Goal: Task Accomplishment & Management: Use online tool/utility

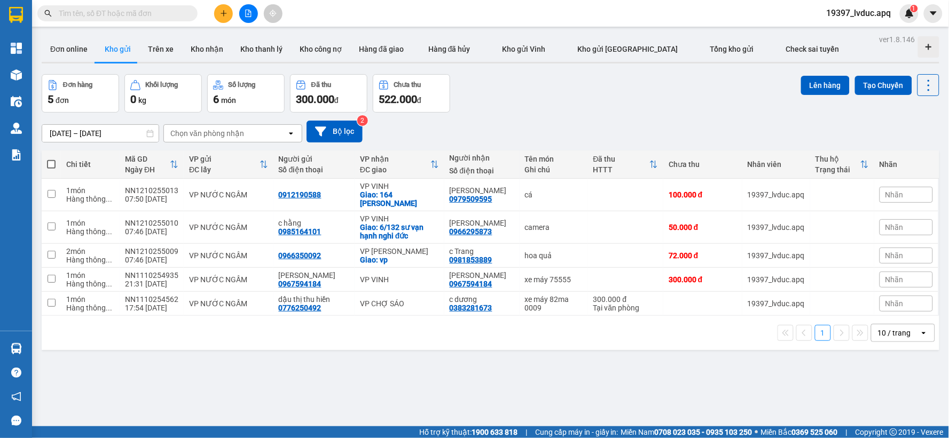
scroll to position [49, 0]
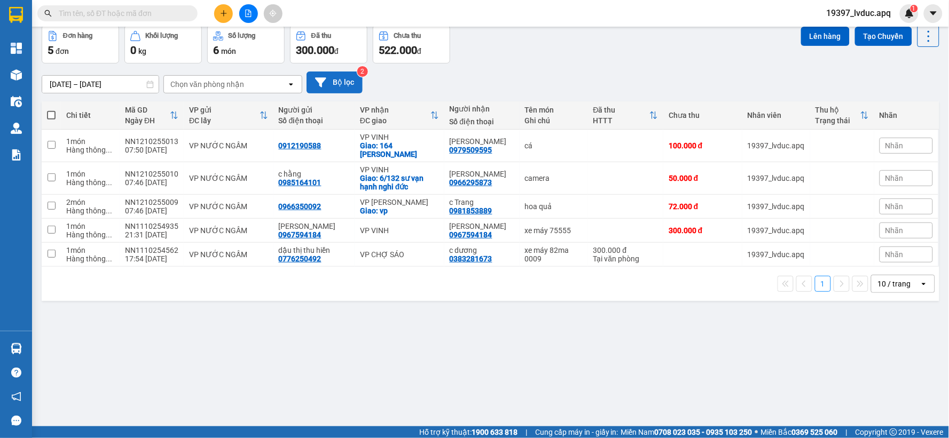
click at [345, 77] on button "Bộ lọc" at bounding box center [334, 83] width 56 height 22
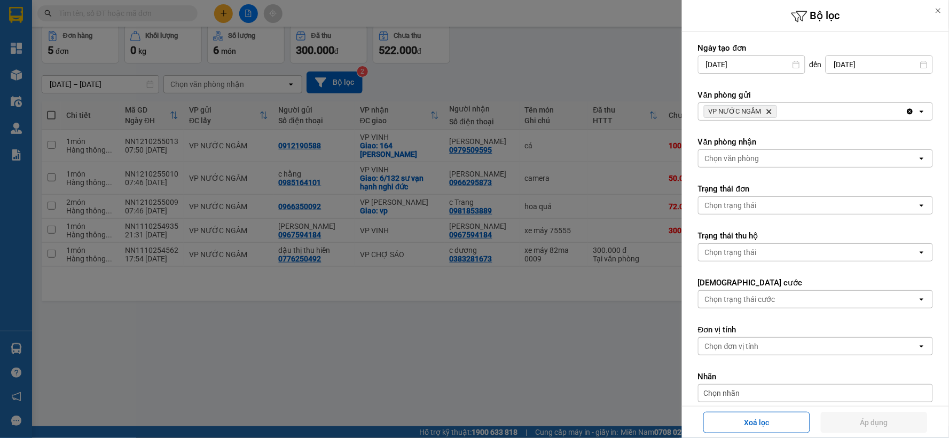
click at [768, 109] on icon "Delete" at bounding box center [768, 111] width 6 height 6
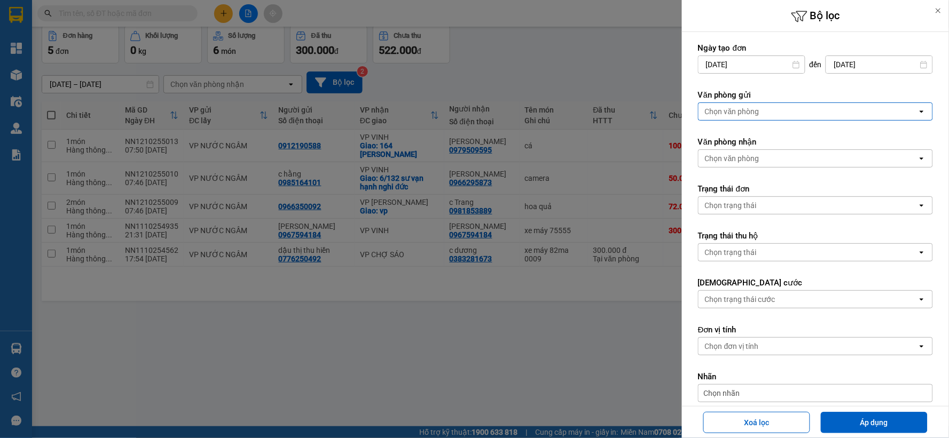
click at [768, 109] on div "Chọn văn phòng" at bounding box center [807, 111] width 219 height 17
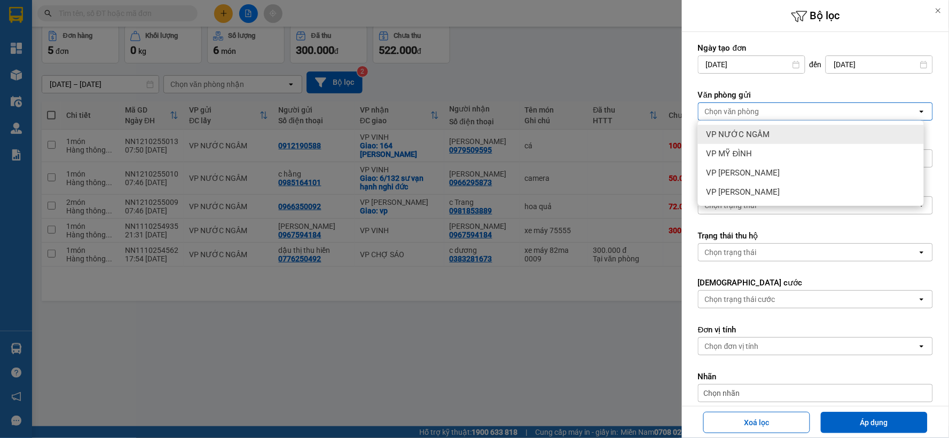
click at [765, 126] on div "VP NƯỚC NGẦM" at bounding box center [811, 134] width 226 height 19
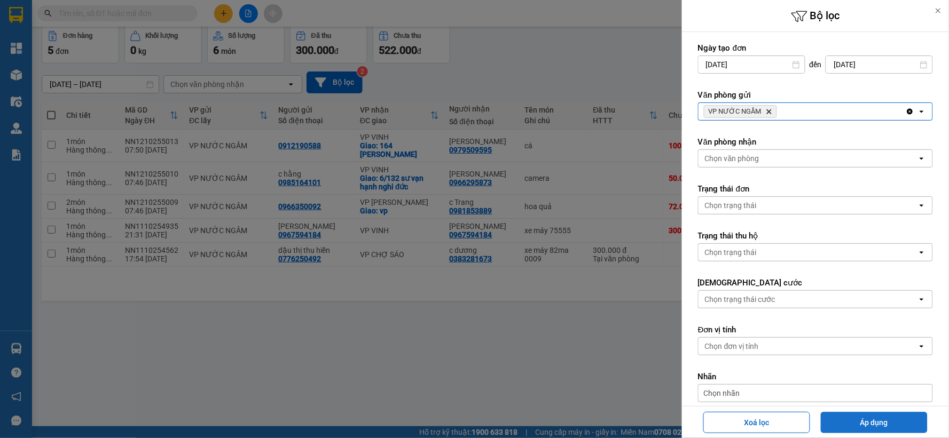
drag, startPoint x: 846, startPoint y: 415, endPoint x: 837, endPoint y: 412, distance: 9.8
click at [842, 415] on button "Áp dụng" at bounding box center [873, 422] width 107 height 21
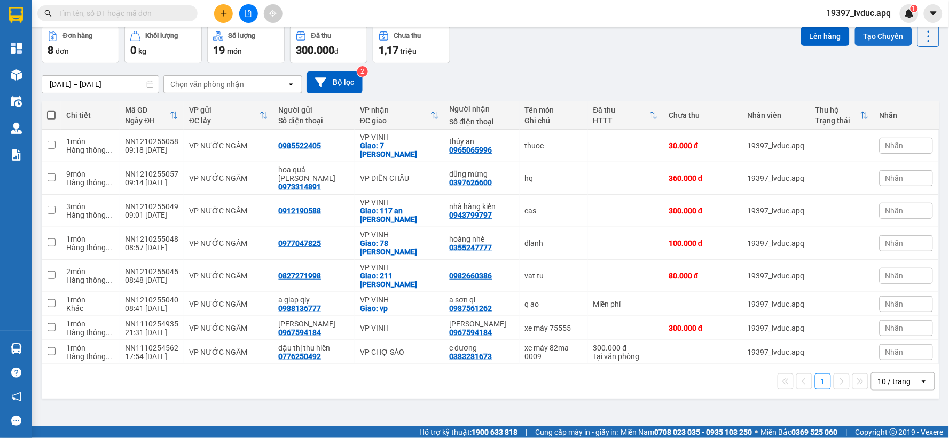
click at [855, 40] on button "Tạo Chuyến" at bounding box center [883, 36] width 57 height 19
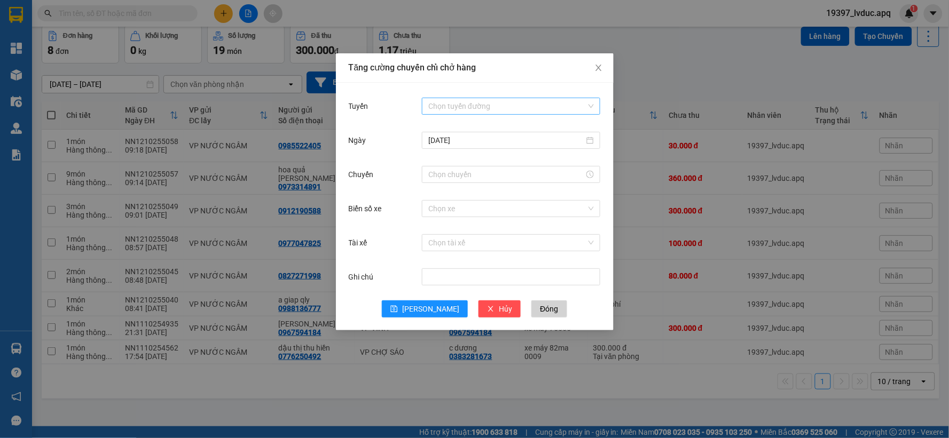
click at [455, 106] on input "Tuyến" at bounding box center [507, 106] width 158 height 16
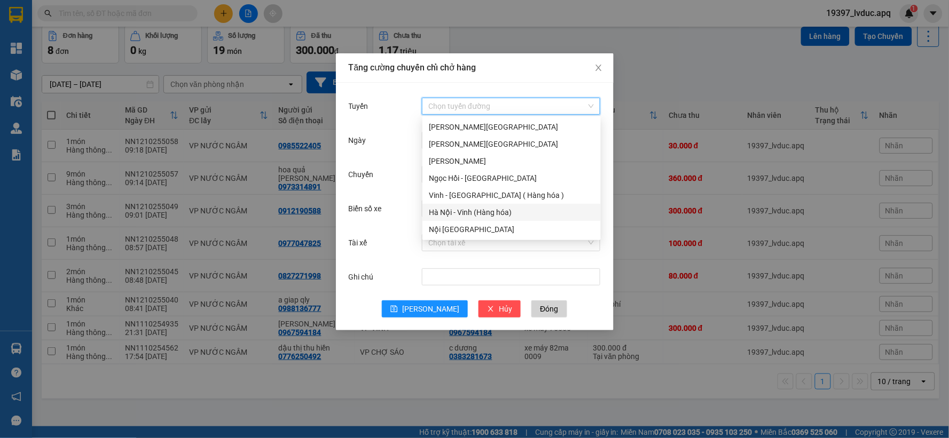
click at [451, 214] on div "Hà Nội - Vinh (Hàng hóa)" at bounding box center [511, 213] width 165 height 12
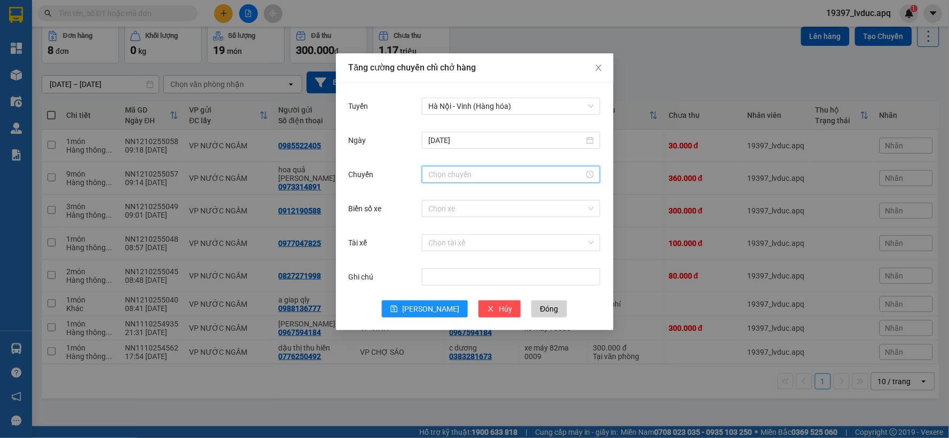
click at [444, 169] on input "Chuyến" at bounding box center [506, 175] width 156 height 12
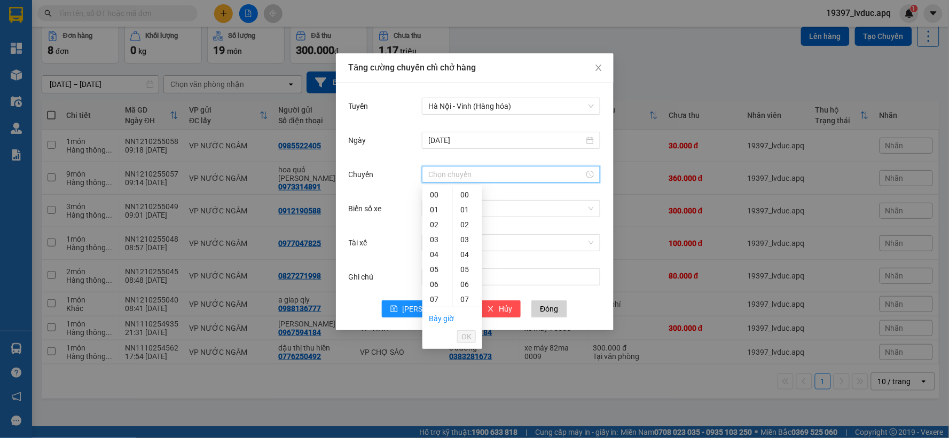
drag, startPoint x: 670, startPoint y: 57, endPoint x: 660, endPoint y: 59, distance: 10.9
click at [669, 57] on div "Tăng cường chuyến chỉ chở hàng Tuyến [GEOGRAPHIC_DATA] - [GEOGRAPHIC_DATA] ([GE…" at bounding box center [474, 219] width 949 height 438
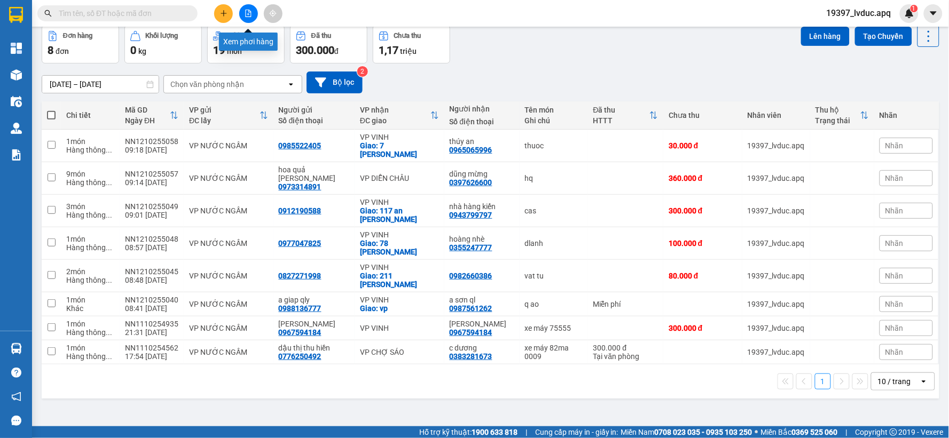
drag, startPoint x: 251, startPoint y: 12, endPoint x: 249, endPoint y: 24, distance: 11.9
click at [250, 12] on icon "file-add" at bounding box center [247, 13] width 7 height 7
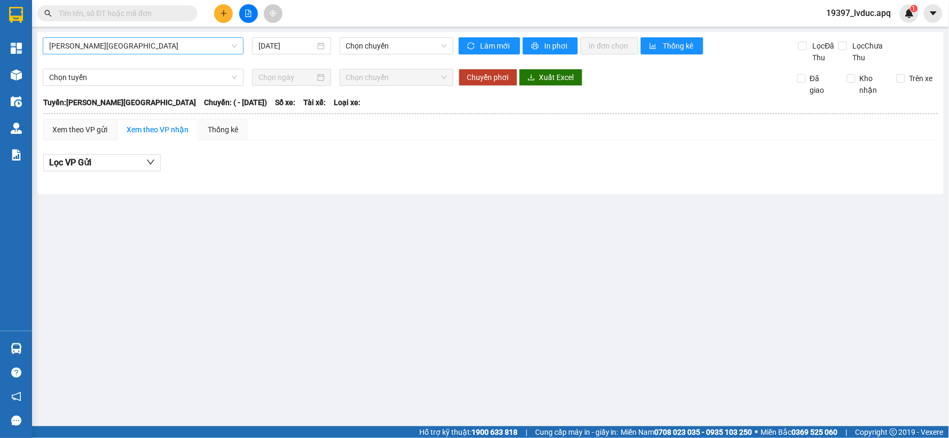
click at [114, 46] on span "[PERSON_NAME][GEOGRAPHIC_DATA]" at bounding box center [143, 46] width 188 height 16
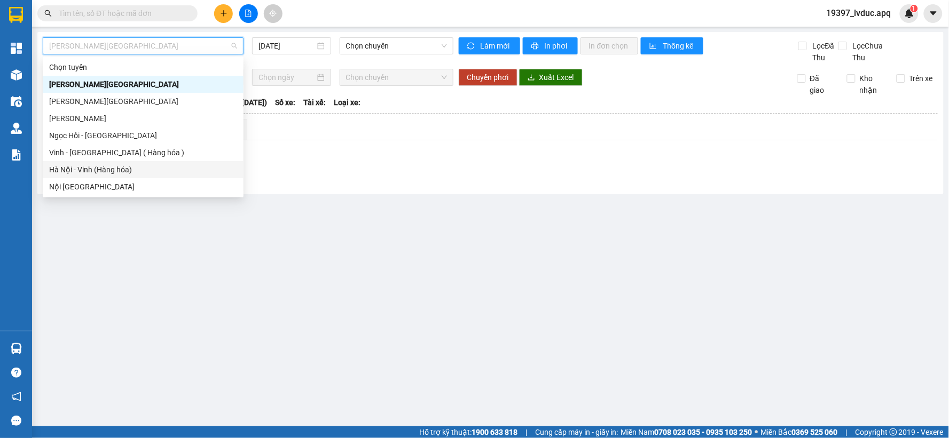
click at [79, 166] on div "Hà Nội - Vinh (Hàng hóa)" at bounding box center [143, 170] width 188 height 12
type input "[DATE]"
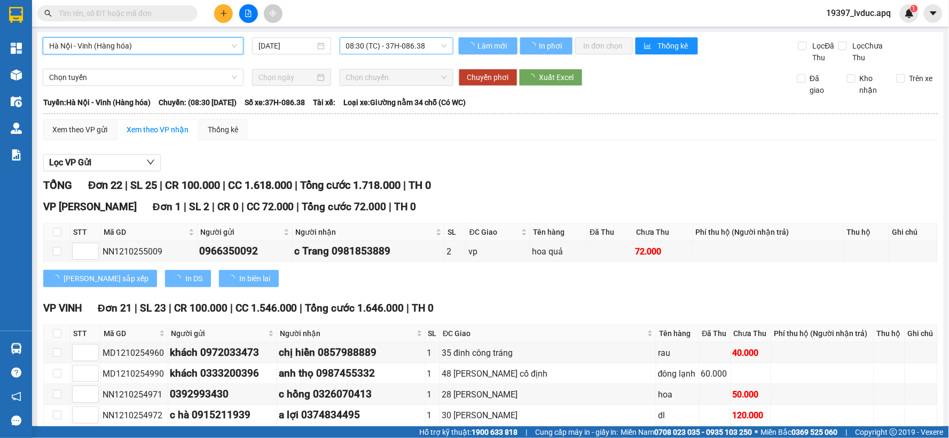
click at [382, 53] on span "08:30 (TC) - 37H-086.38" at bounding box center [396, 46] width 101 height 16
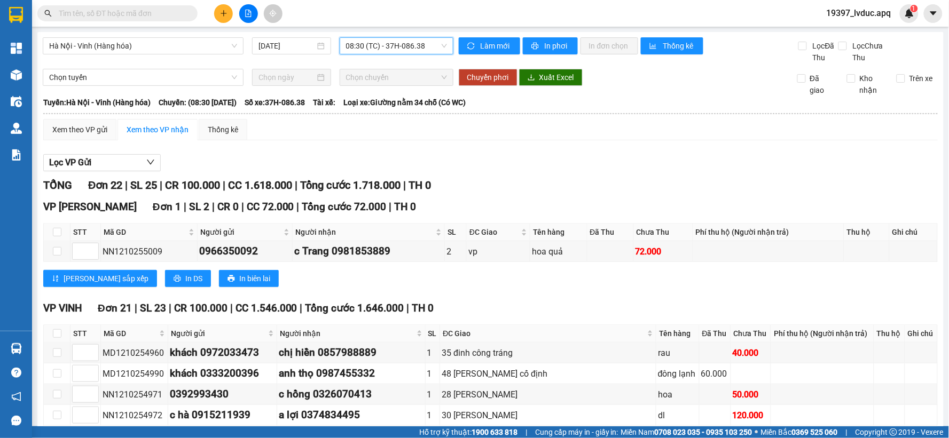
click at [372, 49] on span "08:30 (TC) - 37H-086.38" at bounding box center [396, 46] width 101 height 16
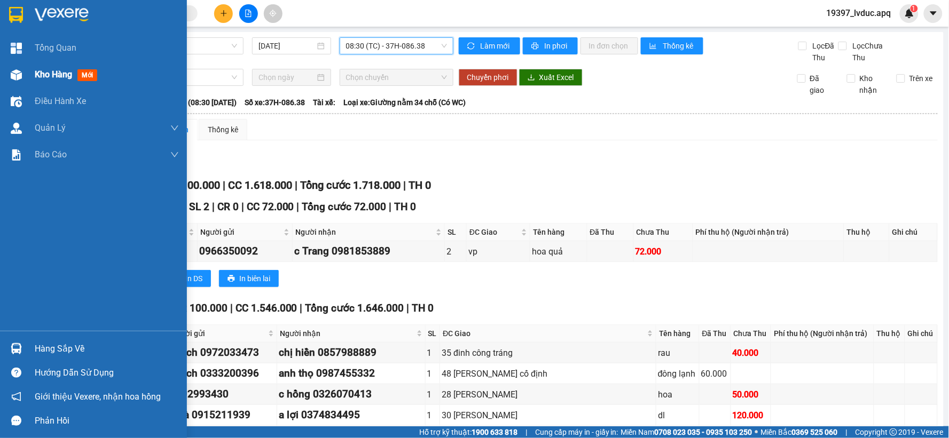
click at [0, 71] on div "Kho hàng mới" at bounding box center [93, 74] width 187 height 27
click at [18, 74] on img at bounding box center [16, 74] width 11 height 11
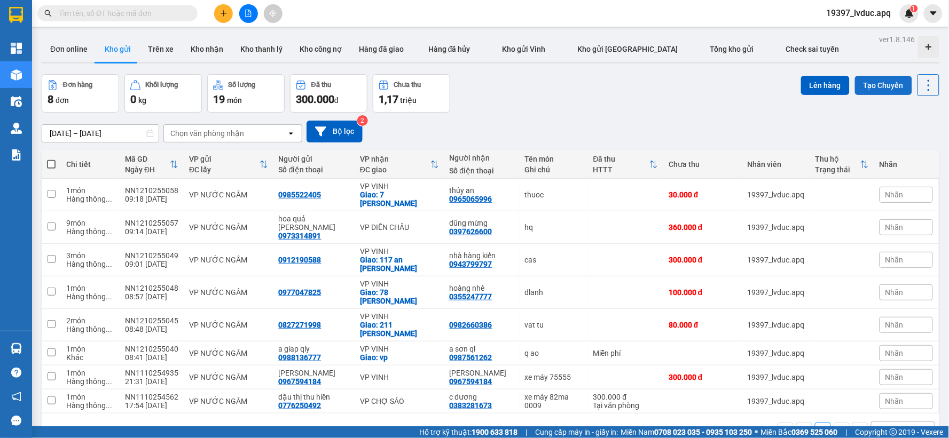
click at [857, 88] on button "Tạo Chuyến" at bounding box center [883, 85] width 57 height 19
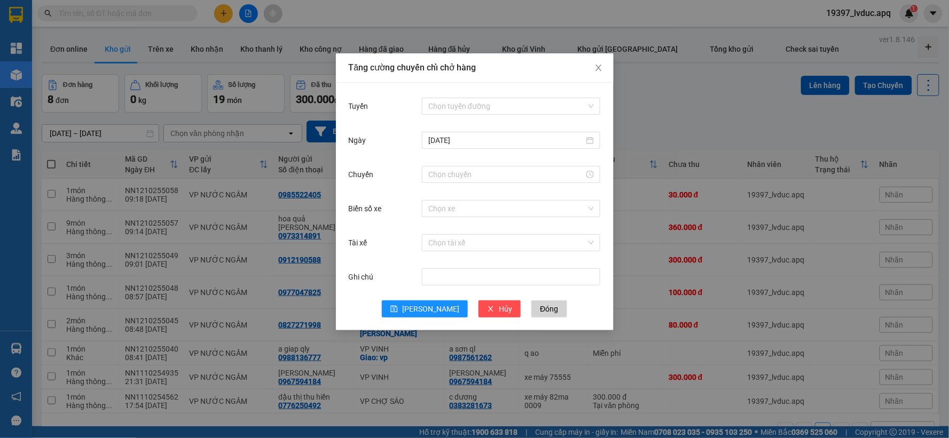
click at [484, 92] on div "Tuyến Chọn tuyến đường [DATE] Chuyến Biển số xe Chọn xe Tài xế Chọn tài xế Ghi …" at bounding box center [475, 207] width 278 height 248
drag, startPoint x: 478, startPoint y: 107, endPoint x: 471, endPoint y: 114, distance: 9.8
click at [477, 108] on input "Tuyến" at bounding box center [507, 106] width 158 height 16
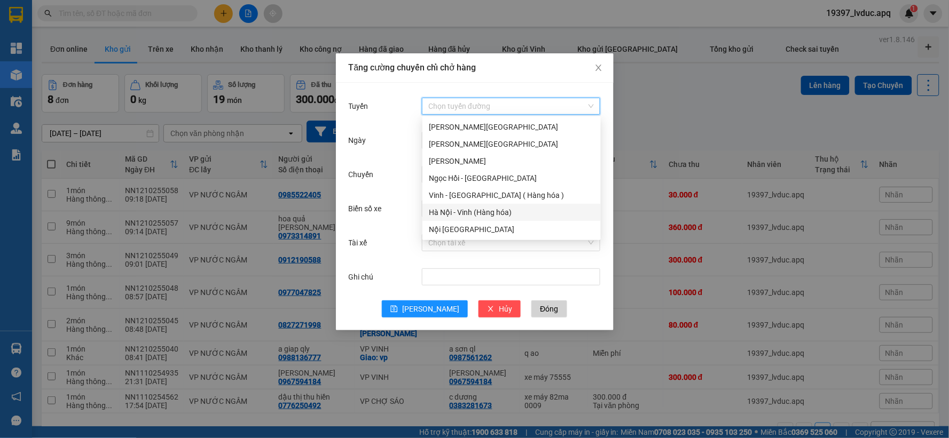
click at [447, 208] on div "Hà Nội - Vinh (Hàng hóa)" at bounding box center [511, 213] width 165 height 12
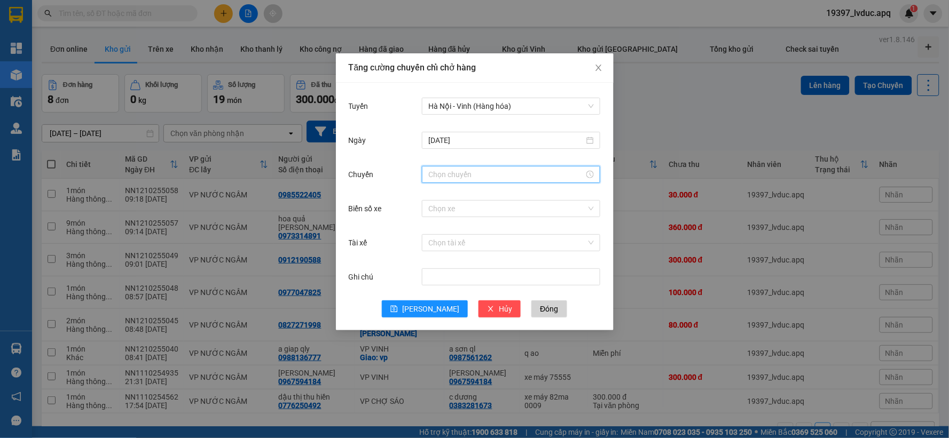
click at [439, 177] on input "Chuyến" at bounding box center [506, 175] width 156 height 12
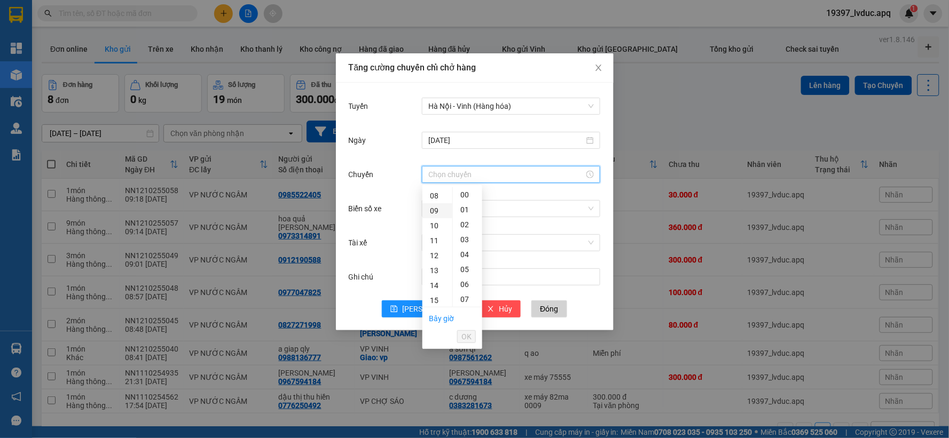
click at [435, 209] on div "09" at bounding box center [437, 210] width 30 height 15
drag, startPoint x: 465, startPoint y: 225, endPoint x: 462, endPoint y: 243, distance: 19.1
click at [463, 225] on div "30" at bounding box center [467, 228] width 29 height 15
type input "09:30"
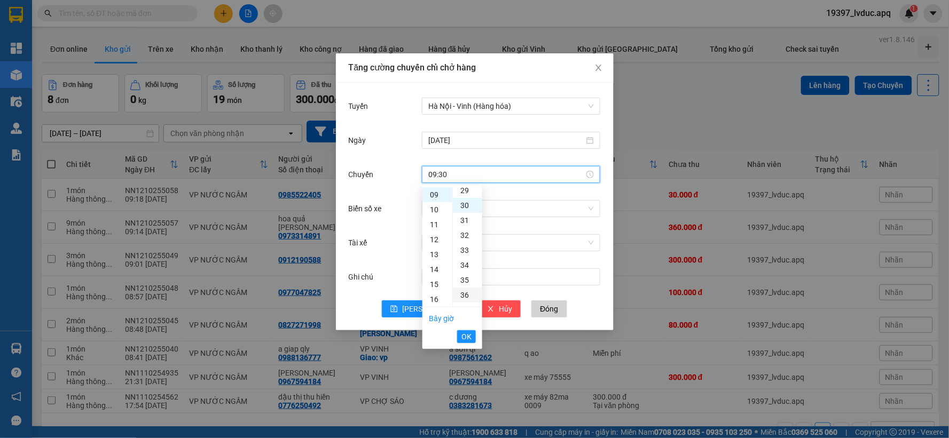
scroll to position [448, 0]
click at [462, 335] on span "OK" at bounding box center [466, 337] width 10 height 12
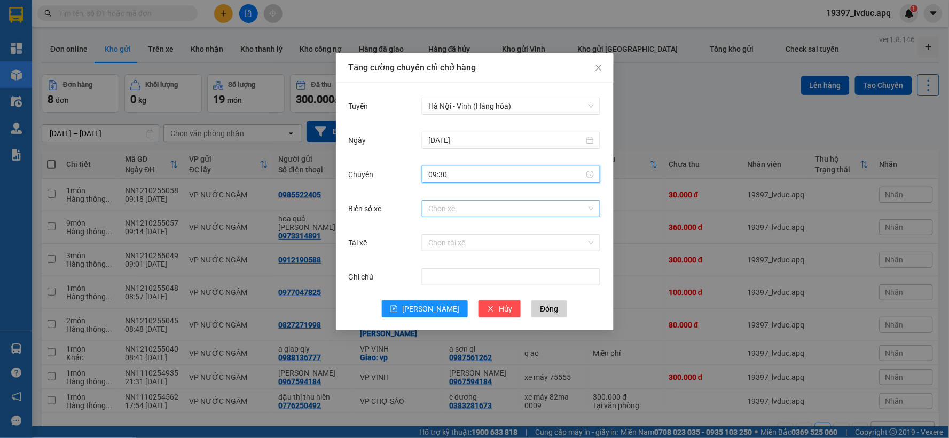
click at [476, 207] on input "Biển số xe" at bounding box center [507, 209] width 158 height 16
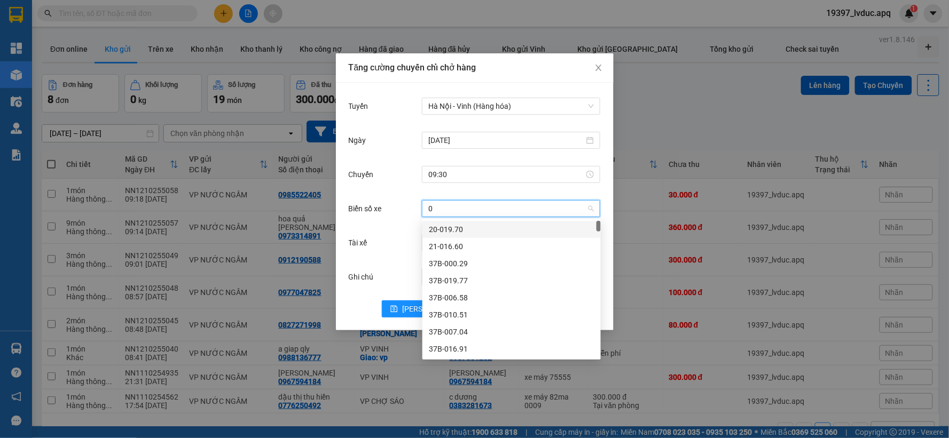
type input "02"
click at [450, 224] on div "37H-104.02" at bounding box center [511, 230] width 165 height 12
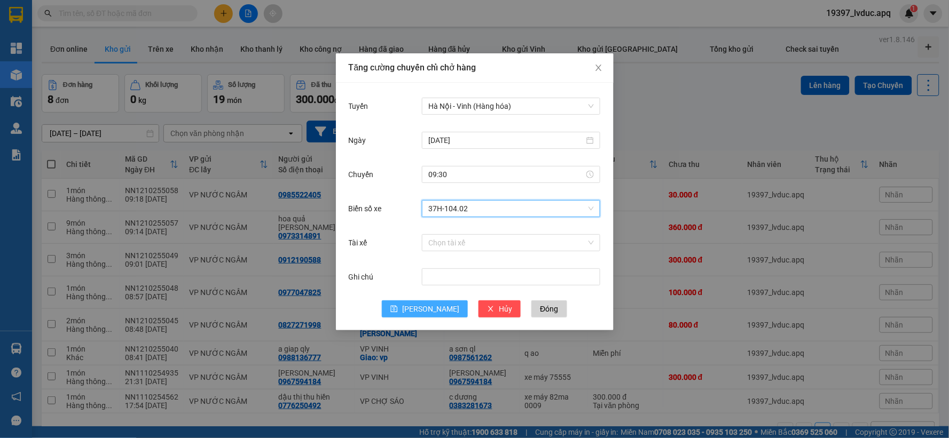
click at [436, 306] on span "[PERSON_NAME]" at bounding box center [430, 309] width 57 height 12
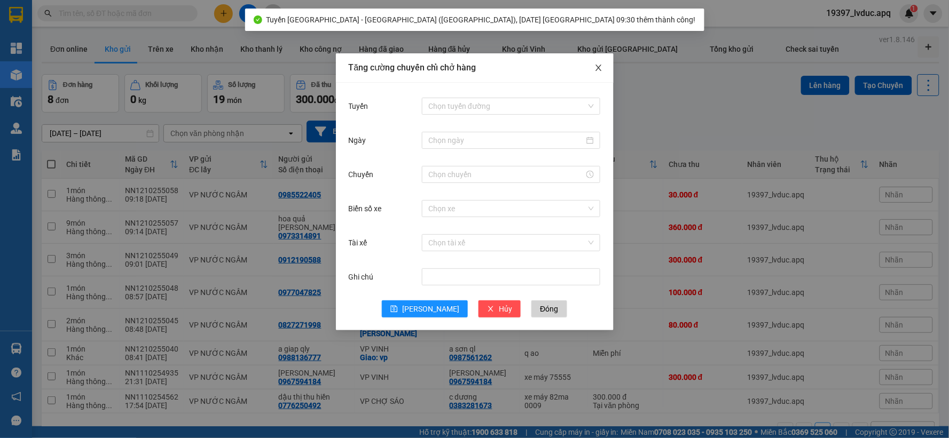
drag, startPoint x: 600, startPoint y: 67, endPoint x: 588, endPoint y: 75, distance: 14.4
click at [599, 68] on icon "close" at bounding box center [598, 68] width 9 height 9
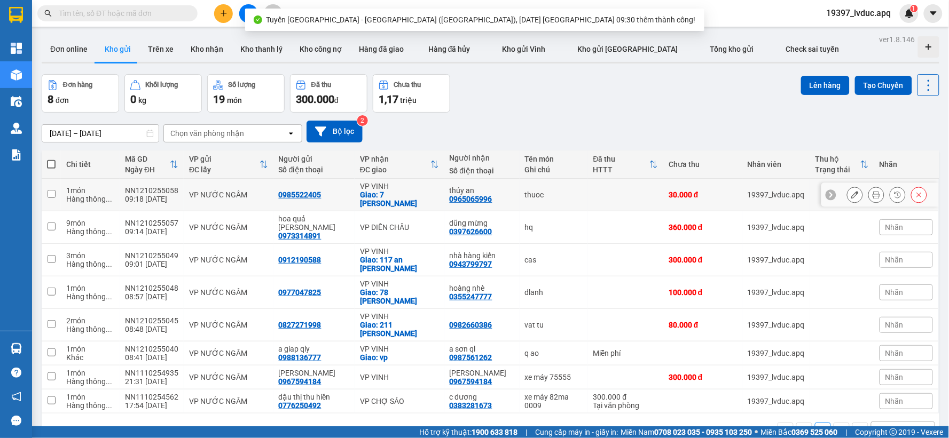
click at [341, 195] on td "0985522405" at bounding box center [313, 195] width 81 height 33
checkbox input "true"
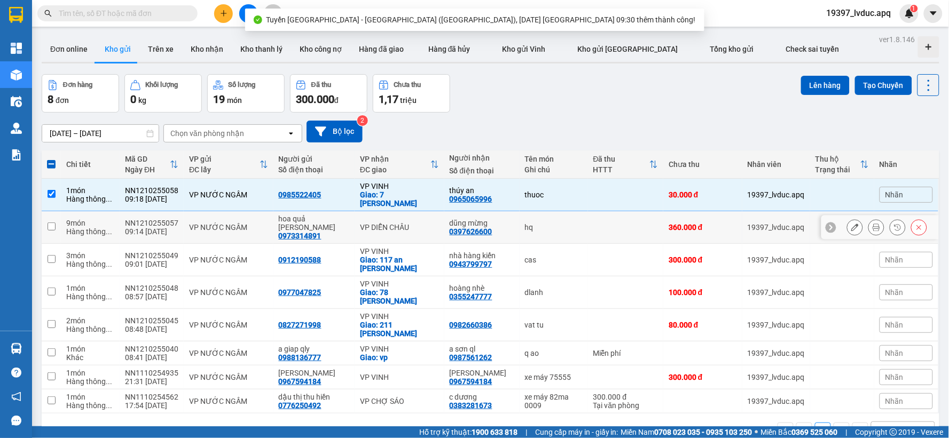
click at [234, 211] on td "VP NƯỚC NGẦM" at bounding box center [229, 227] width 90 height 33
checkbox input "true"
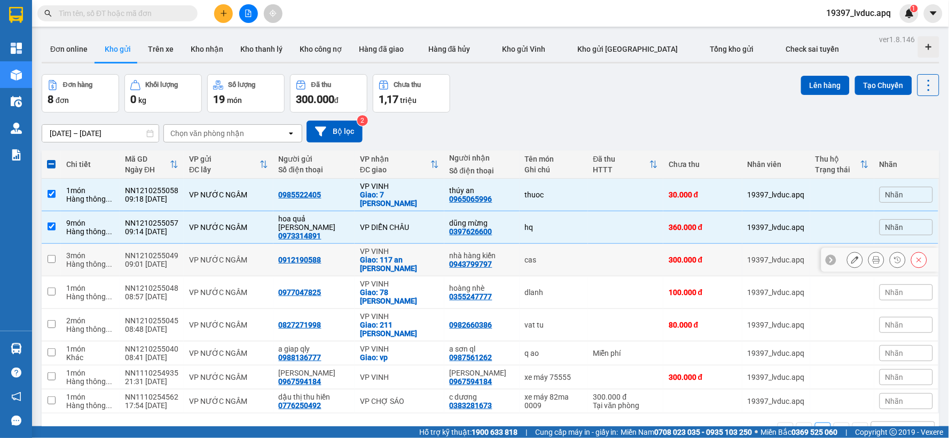
click at [258, 248] on td "VP NƯỚC NGẦM" at bounding box center [229, 260] width 90 height 33
checkbox input "true"
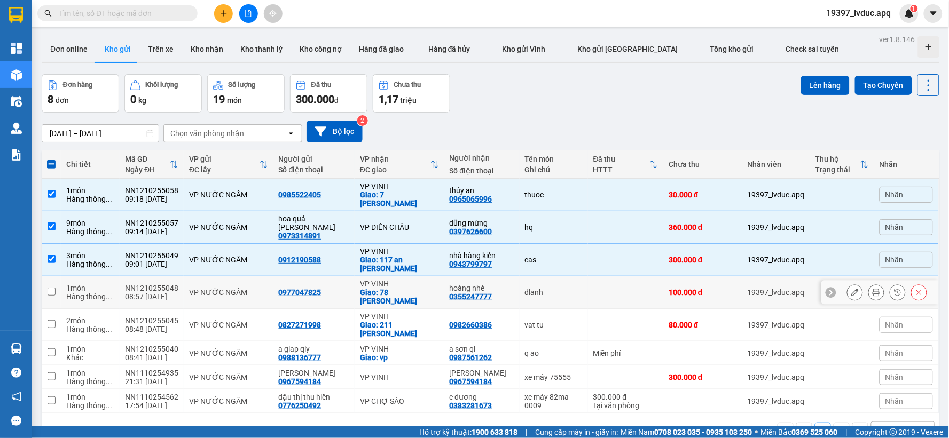
click at [275, 277] on td "0977047825" at bounding box center [313, 293] width 81 height 33
checkbox input "true"
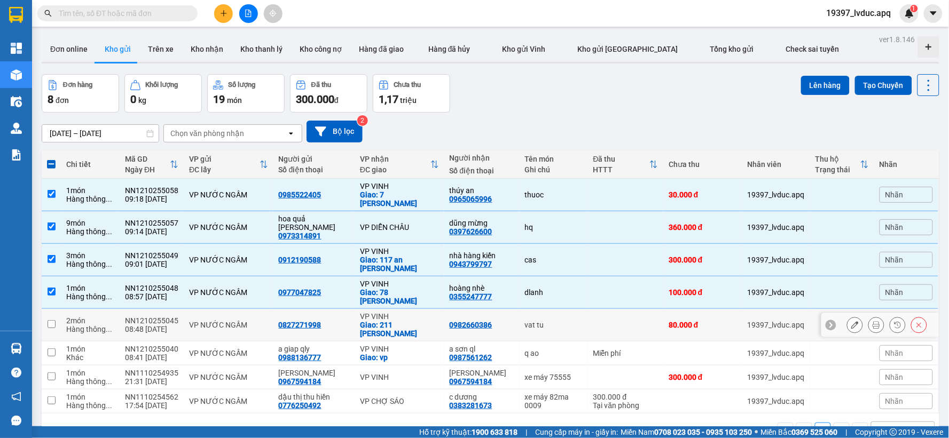
click at [279, 309] on td "0827271998" at bounding box center [313, 325] width 81 height 33
checkbox input "true"
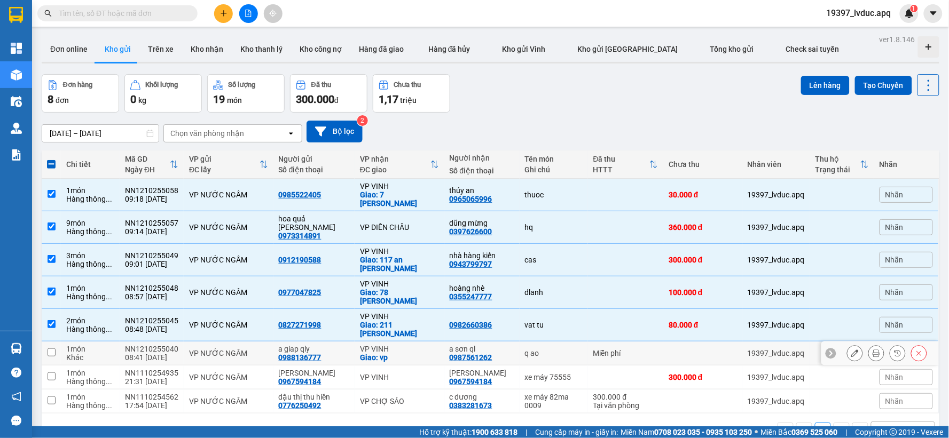
click at [366, 353] on div "Giao: vp" at bounding box center [399, 357] width 79 height 9
checkbox input "true"
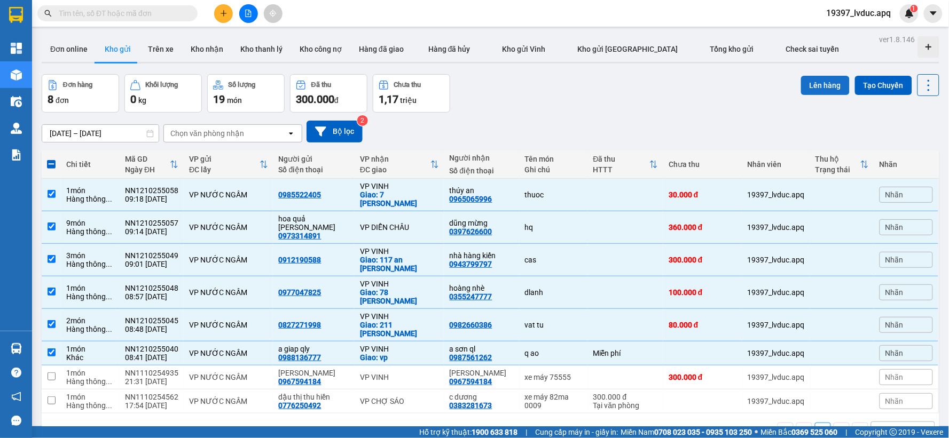
click at [828, 92] on button "Lên hàng" at bounding box center [825, 85] width 49 height 19
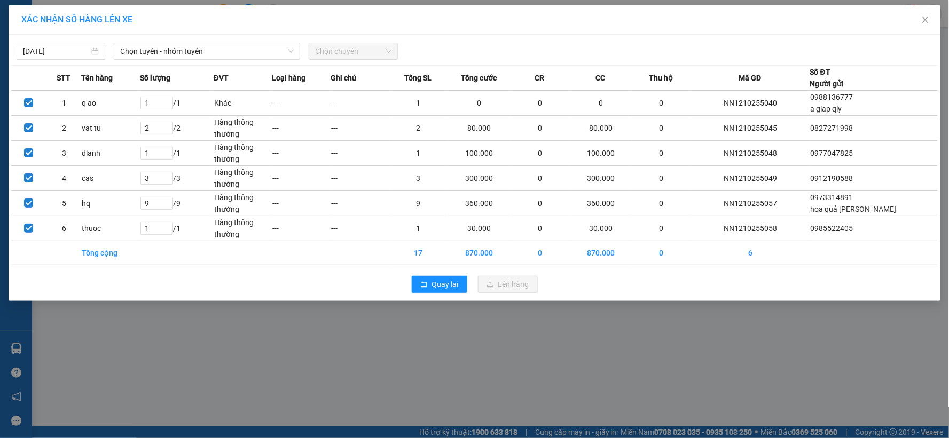
click at [201, 41] on div "[DATE] Chọn tuyến - nhóm tuyến Chọn chuyến" at bounding box center [474, 48] width 926 height 22
click at [202, 48] on span "Chọn tuyến - nhóm tuyến" at bounding box center [206, 51] width 173 height 16
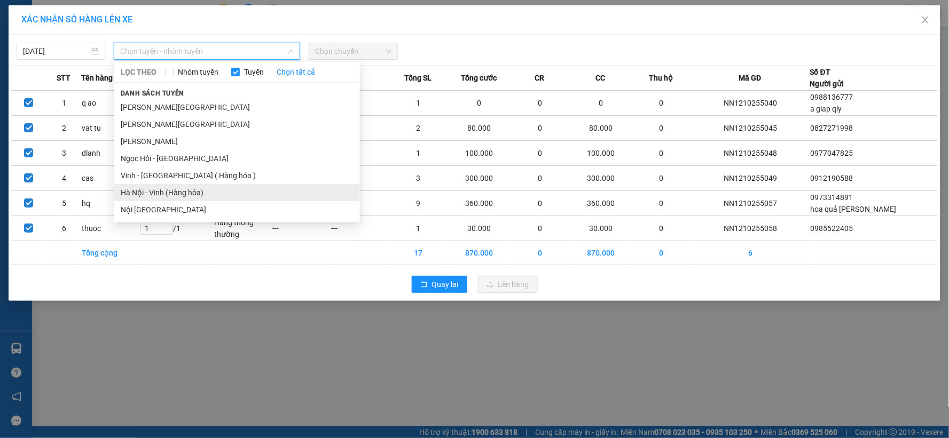
click at [175, 198] on li "Hà Nội - Vinh (Hàng hóa)" at bounding box center [237, 192] width 246 height 17
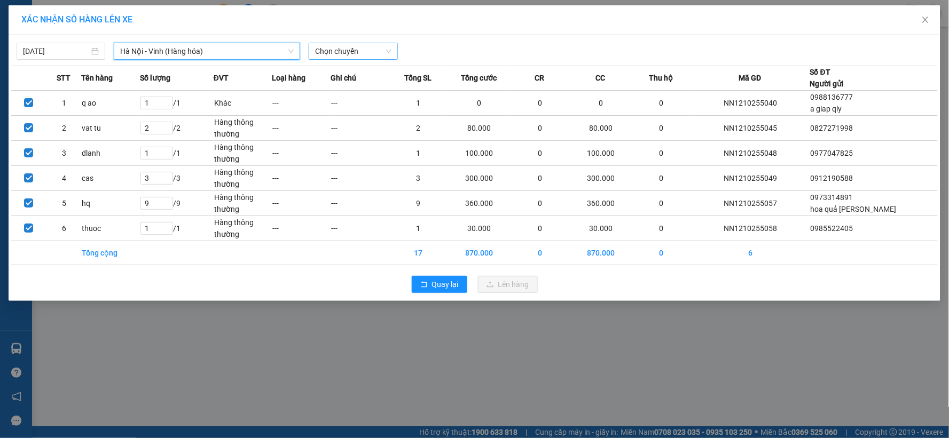
click at [355, 51] on span "Chọn chuyến" at bounding box center [353, 51] width 76 height 16
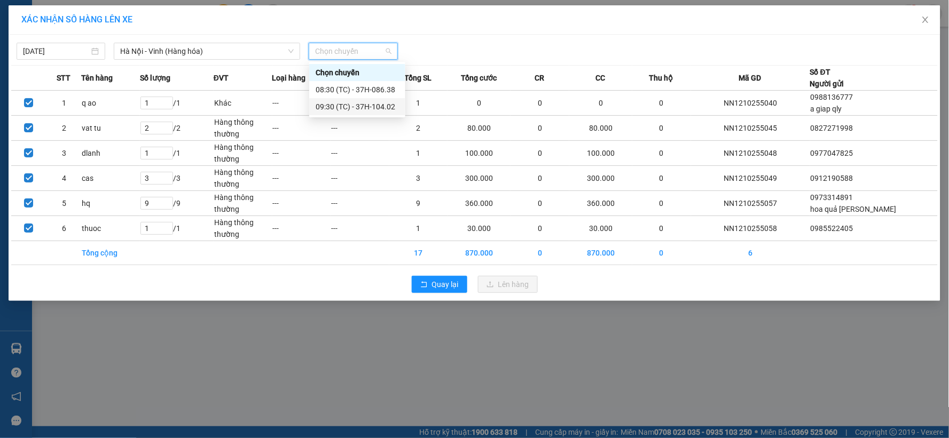
click at [361, 106] on div "09:30 (TC) - 37H-104.02" at bounding box center [356, 107] width 83 height 12
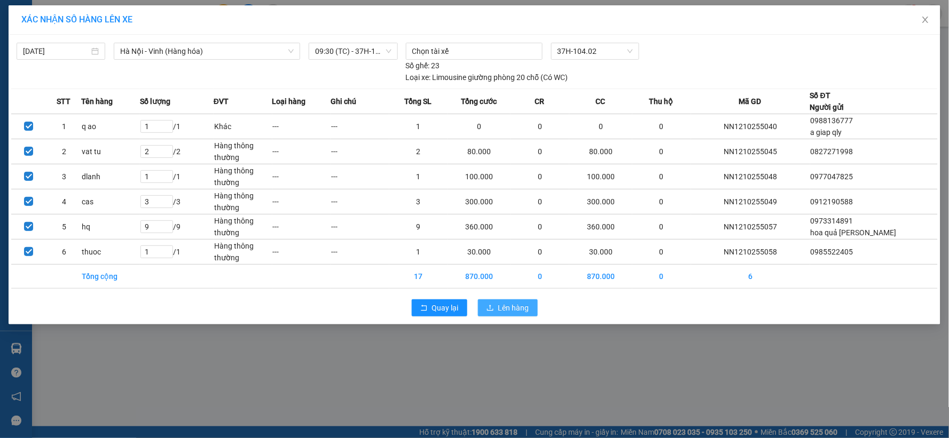
click at [489, 304] on button "Lên hàng" at bounding box center [508, 307] width 60 height 17
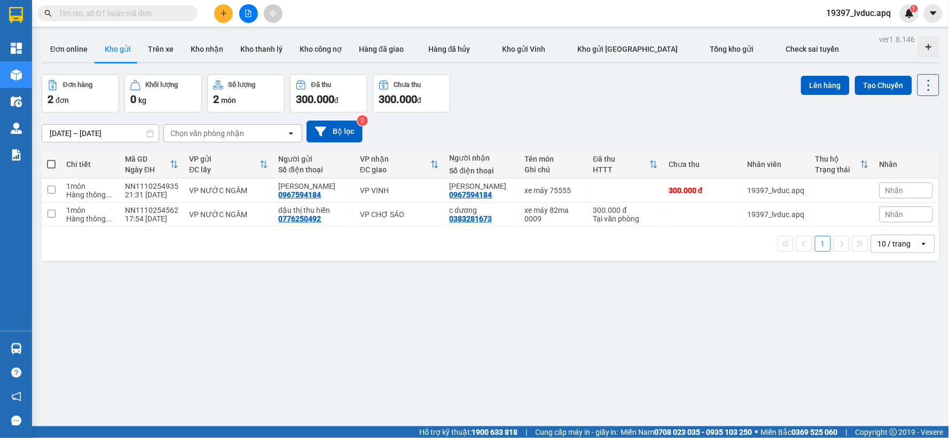
click at [81, 131] on input "[DATE] – [DATE]" at bounding box center [100, 133] width 116 height 17
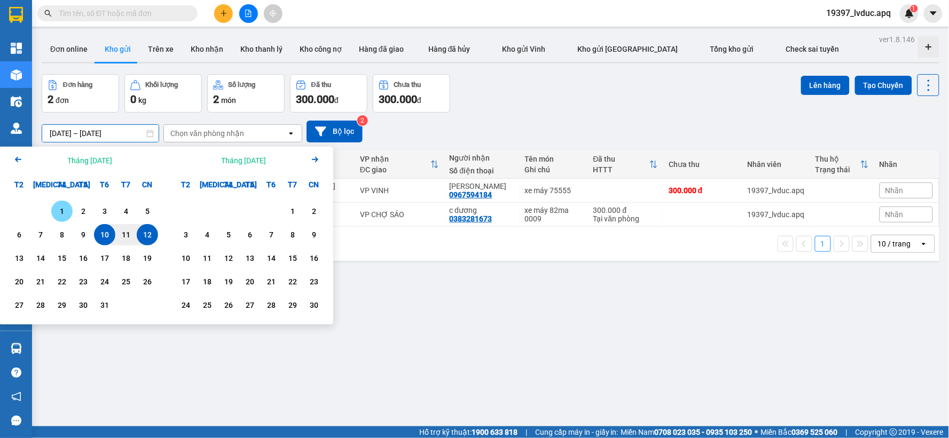
click at [60, 211] on div "1" at bounding box center [61, 211] width 15 height 13
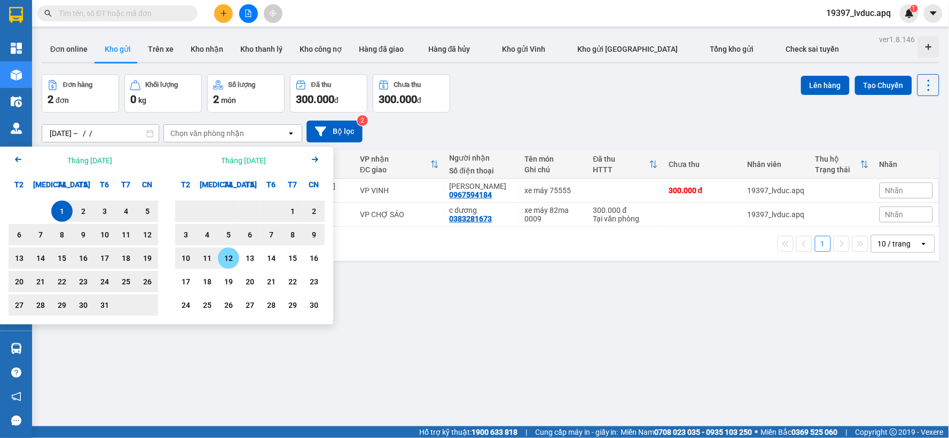
click at [223, 258] on div "12" at bounding box center [228, 258] width 15 height 13
type input "[DATE] – [DATE]"
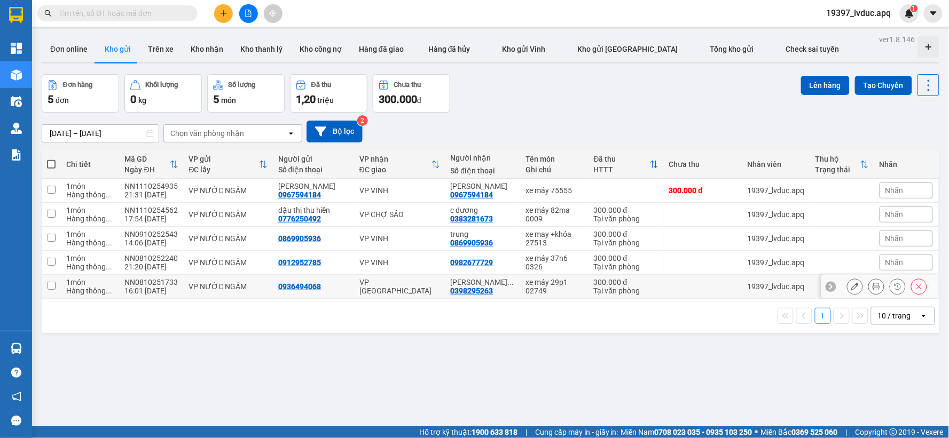
click at [354, 280] on td "VP [GEOGRAPHIC_DATA]" at bounding box center [399, 287] width 91 height 24
checkbox input "true"
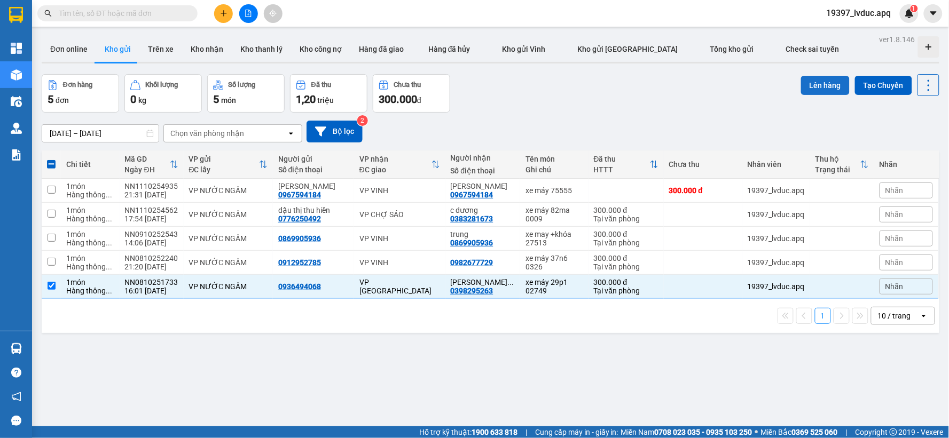
click at [811, 91] on button "Lên hàng" at bounding box center [825, 85] width 49 height 19
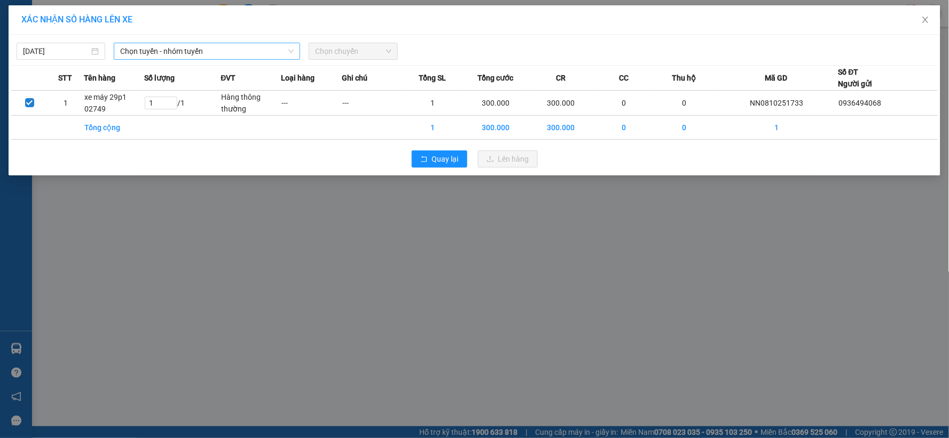
click at [232, 54] on span "Chọn tuyến - nhóm tuyến" at bounding box center [206, 51] width 173 height 16
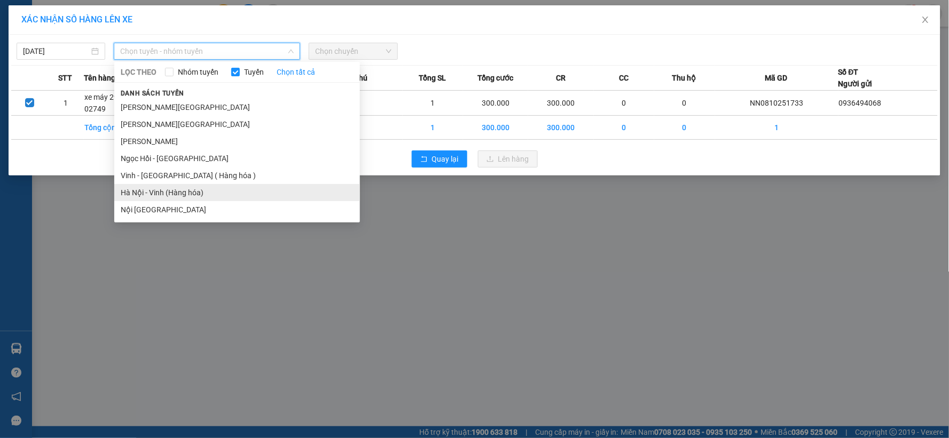
click at [186, 191] on li "Hà Nội - Vinh (Hàng hóa)" at bounding box center [237, 192] width 246 height 17
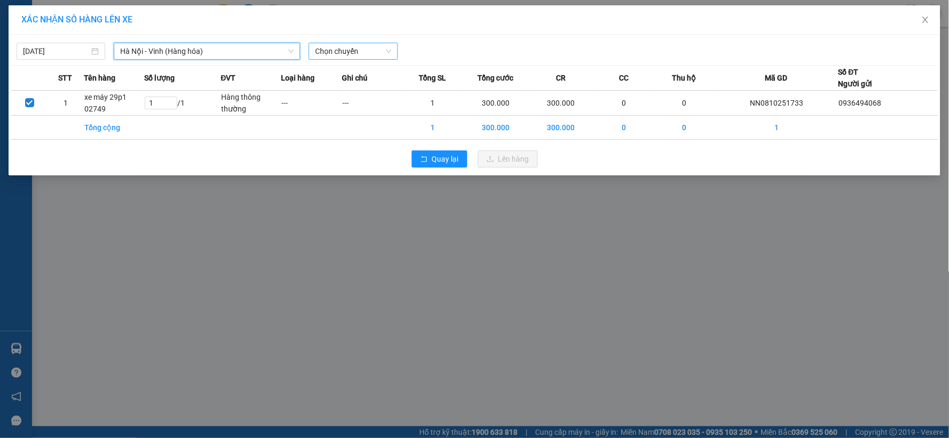
click at [353, 46] on span "Chọn chuyến" at bounding box center [353, 51] width 76 height 16
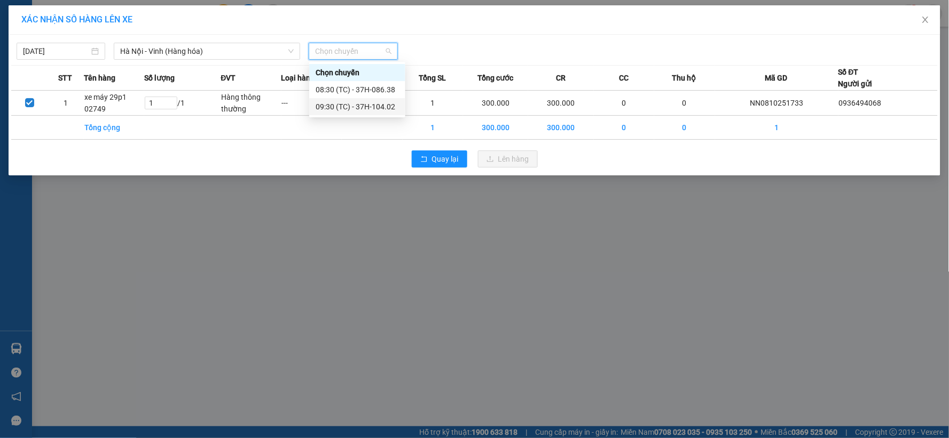
click at [356, 110] on div "09:30 (TC) - 37H-104.02" at bounding box center [356, 107] width 83 height 12
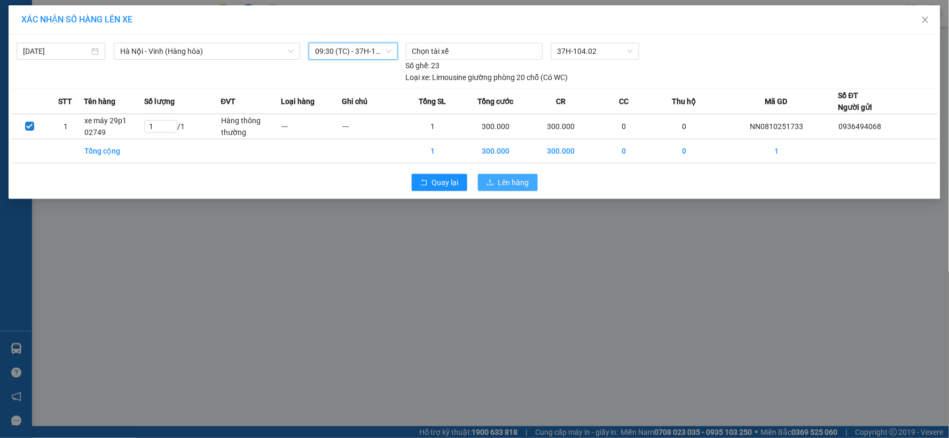
click at [516, 187] on span "Lên hàng" at bounding box center [513, 183] width 31 height 12
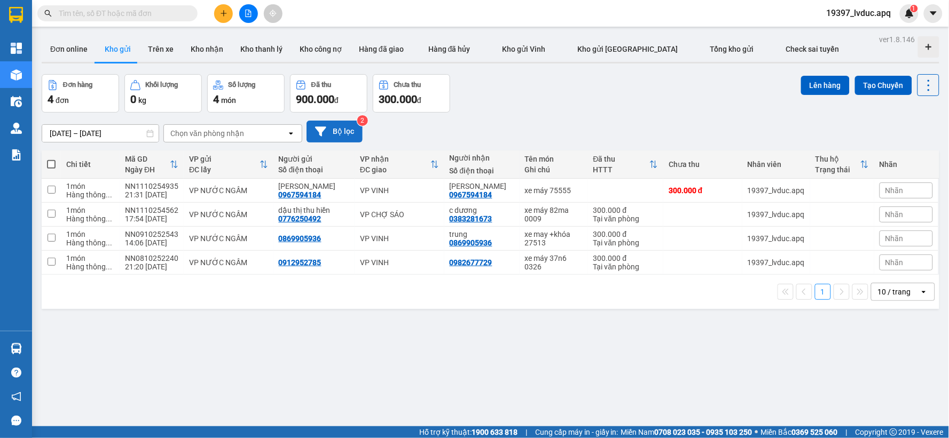
click at [354, 124] on button "Bộ lọc" at bounding box center [334, 132] width 56 height 22
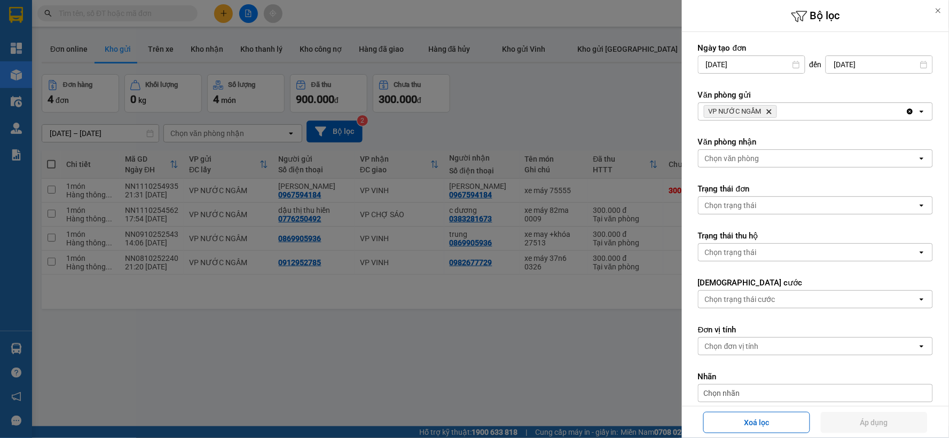
click at [765, 111] on icon "Delete" at bounding box center [768, 111] width 6 height 6
click at [765, 111] on div "VP NƯỚC NGẦM Delete" at bounding box center [801, 111] width 207 height 17
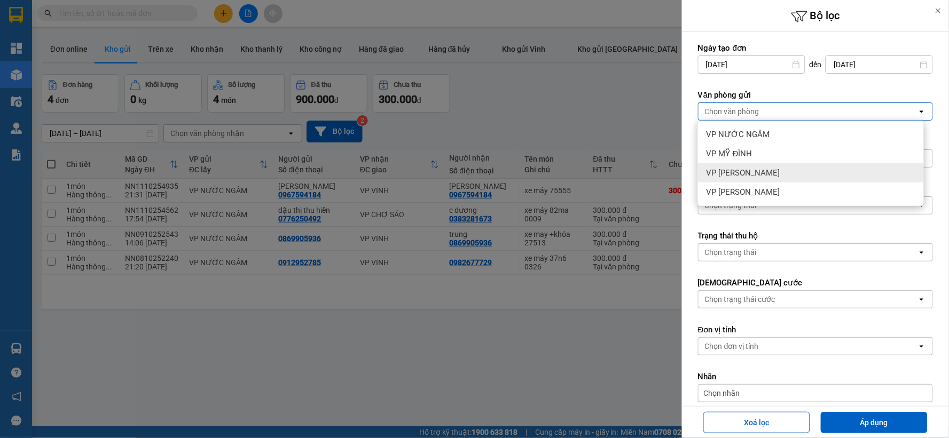
click at [543, 116] on div at bounding box center [474, 219] width 949 height 438
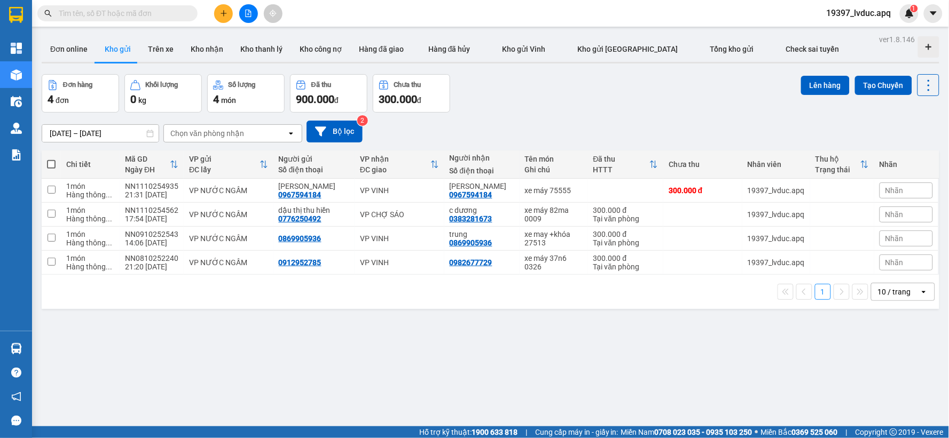
click at [550, 113] on div "[DATE] – [DATE] Press the down arrow key to interact with the calendar and sele…" at bounding box center [490, 132] width 897 height 38
